Goal: Information Seeking & Learning: Understand process/instructions

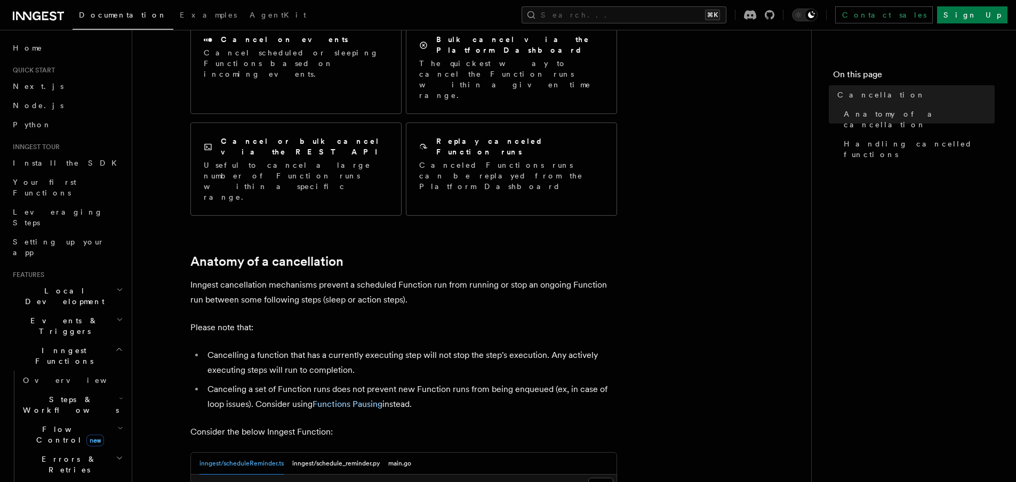
scroll to position [166, 0]
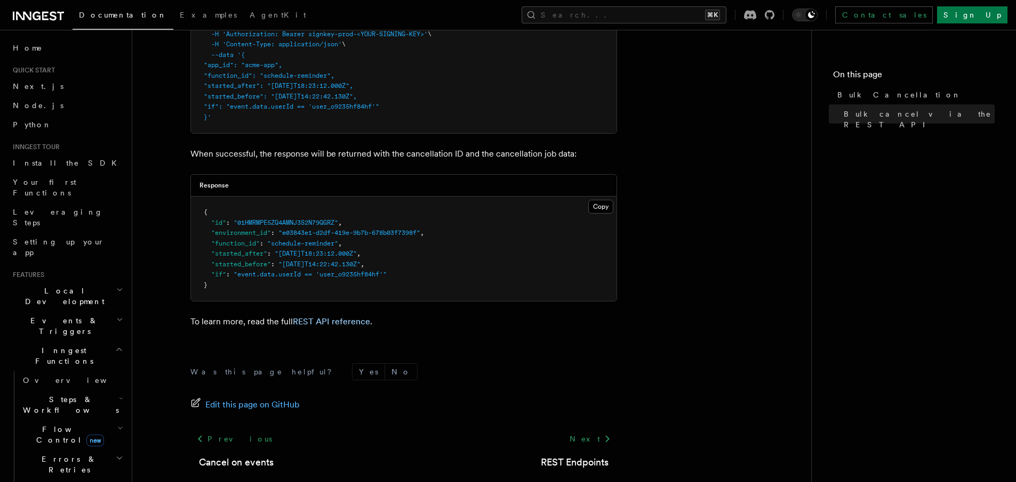
scroll to position [391, 0]
click at [755, 214] on article "Features Inngest Functions Cancellation Bulk Cancellation With Inngest, your fu…" at bounding box center [471, 97] width 644 height 883
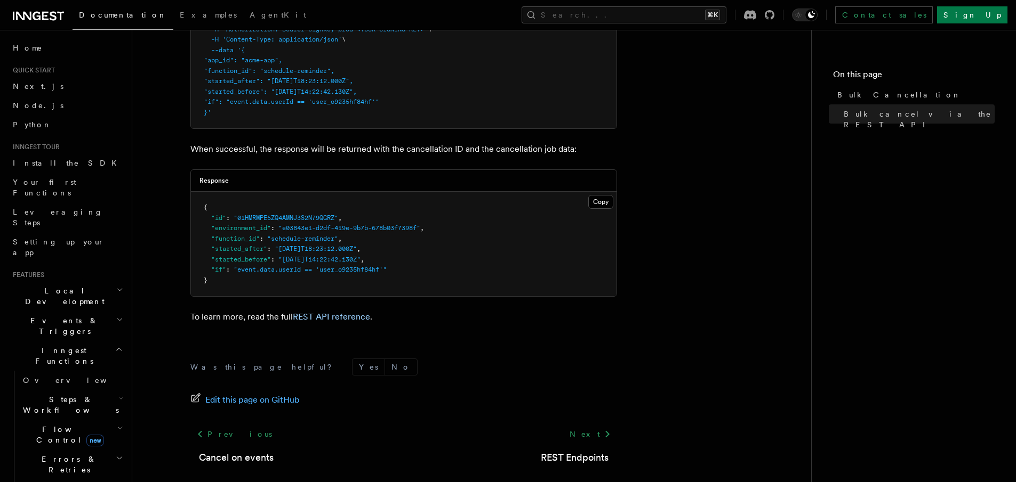
click at [752, 205] on article "Features Inngest Functions Cancellation Bulk Cancellation With Inngest, your fu…" at bounding box center [471, 94] width 644 height 883
click at [760, 225] on article "Features Inngest Functions Cancellation Bulk Cancellation With Inngest, your fu…" at bounding box center [471, 94] width 644 height 883
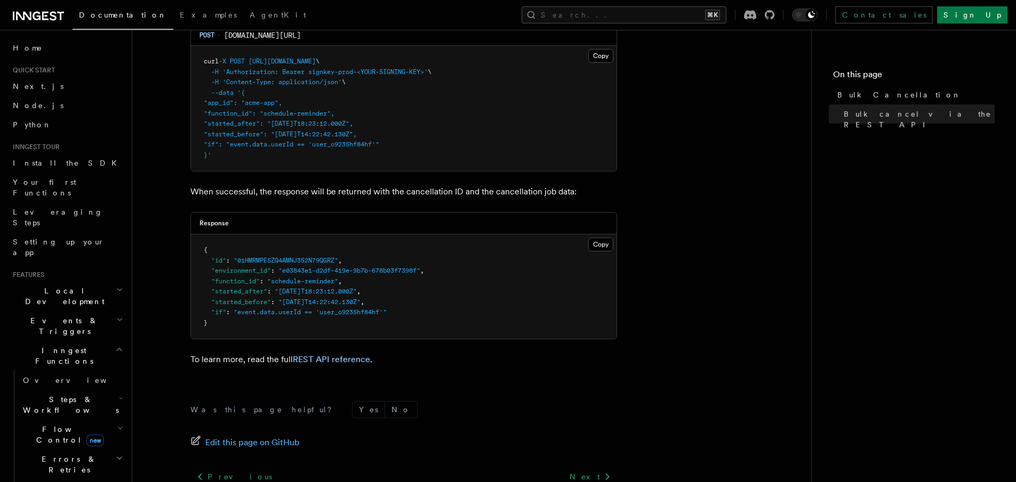
scroll to position [350, 0]
click at [600, 57] on button "Copy Copied" at bounding box center [600, 57] width 25 height 14
